Goal: Download file/media

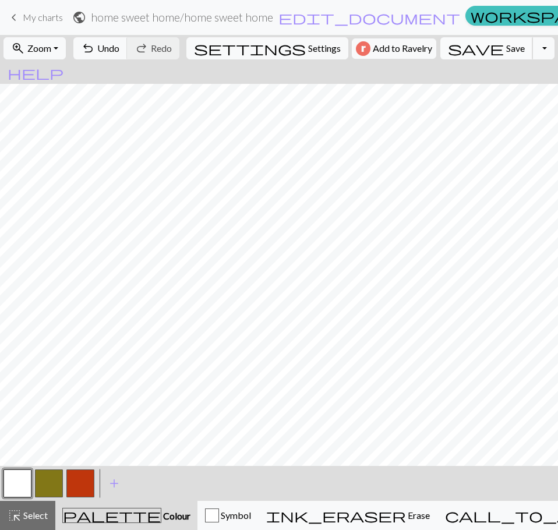
click at [464, 52] on button "save Save Save" at bounding box center [486, 48] width 93 height 22
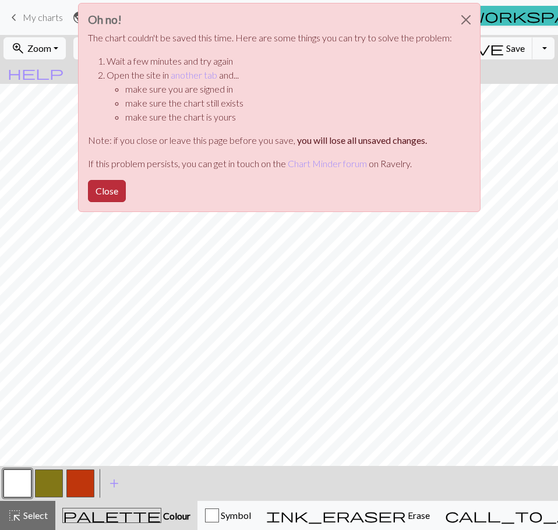
click at [105, 180] on button "Close" at bounding box center [107, 191] width 38 height 22
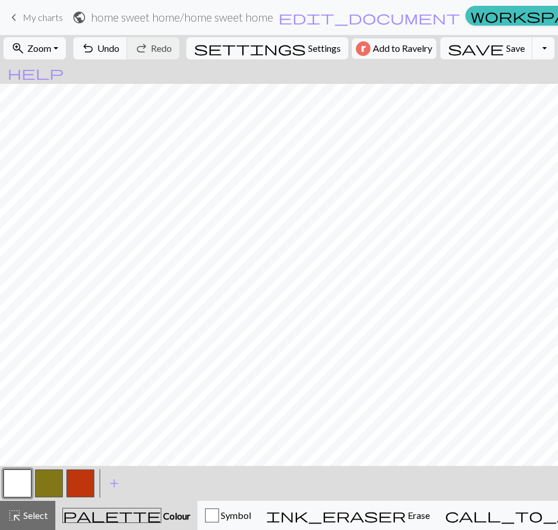
click at [532, 55] on button "Toggle Dropdown" at bounding box center [543, 48] width 22 height 22
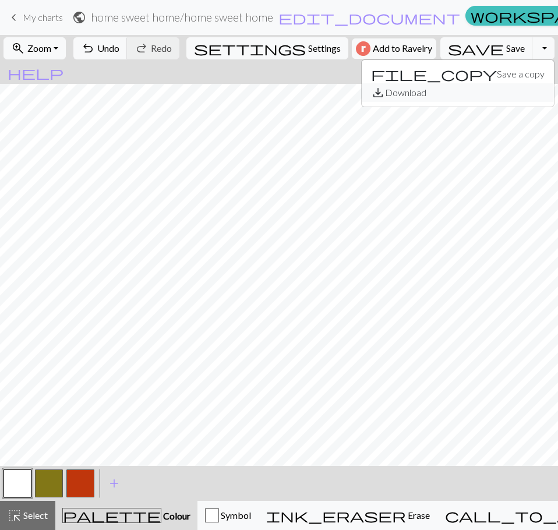
click at [466, 94] on button "save_alt Download" at bounding box center [457, 92] width 192 height 19
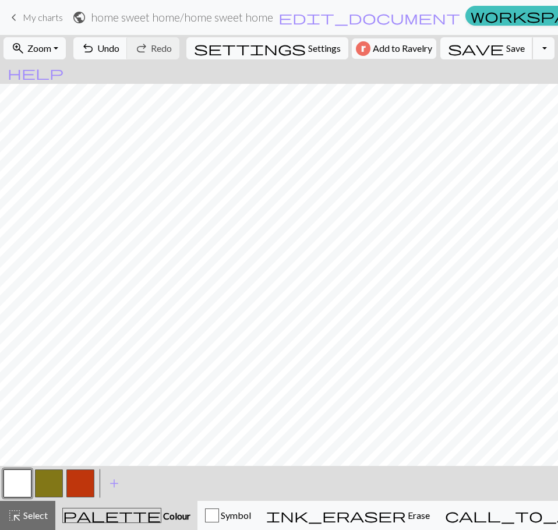
click at [506, 49] on span "Save" at bounding box center [515, 47] width 19 height 11
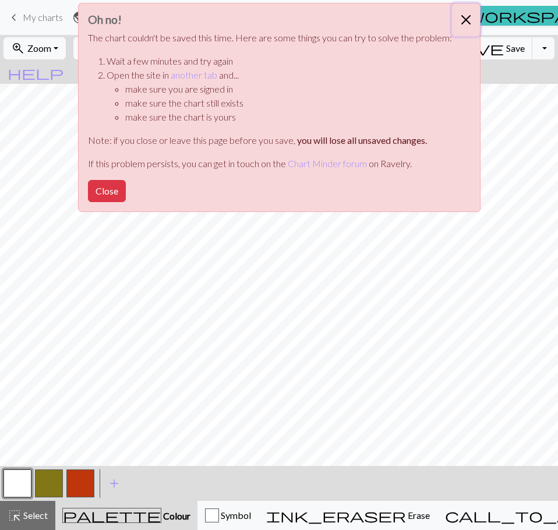
click at [470, 20] on button "Close" at bounding box center [466, 19] width 28 height 33
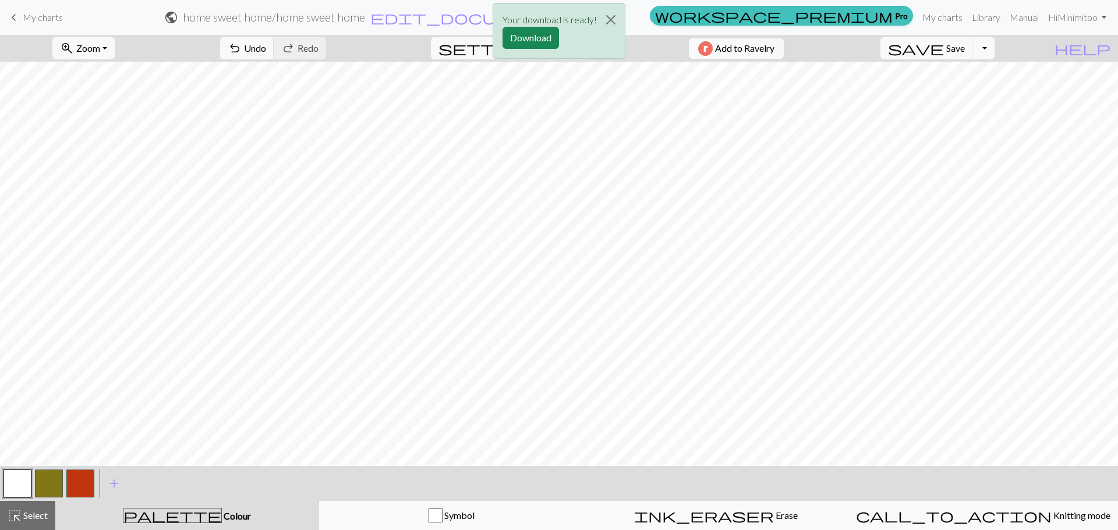
drag, startPoint x: 1001, startPoint y: 48, endPoint x: 1013, endPoint y: 56, distance: 15.5
click at [557, 48] on div "Your download is ready! Download" at bounding box center [559, 34] width 1118 height 68
click at [557, 56] on div "Your download is ready! Download" at bounding box center [559, 34] width 1118 height 68
click at [557, 55] on div "Your download is ready! Download" at bounding box center [559, 34] width 1118 height 68
click at [531, 27] on button "Download" at bounding box center [530, 38] width 56 height 22
